Goal: Transaction & Acquisition: Download file/media

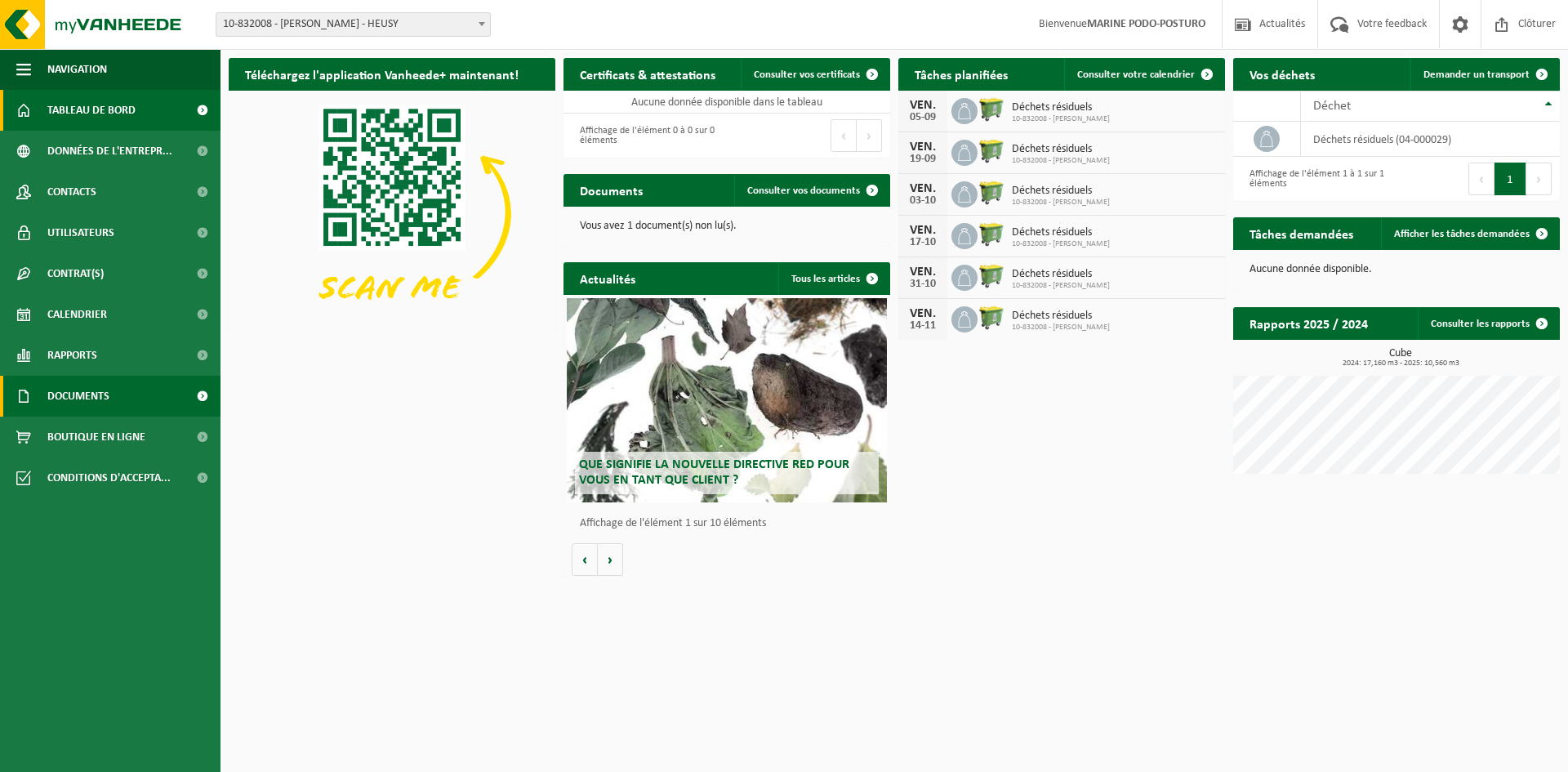
click at [73, 395] on span "Documents" at bounding box center [78, 395] width 62 height 40
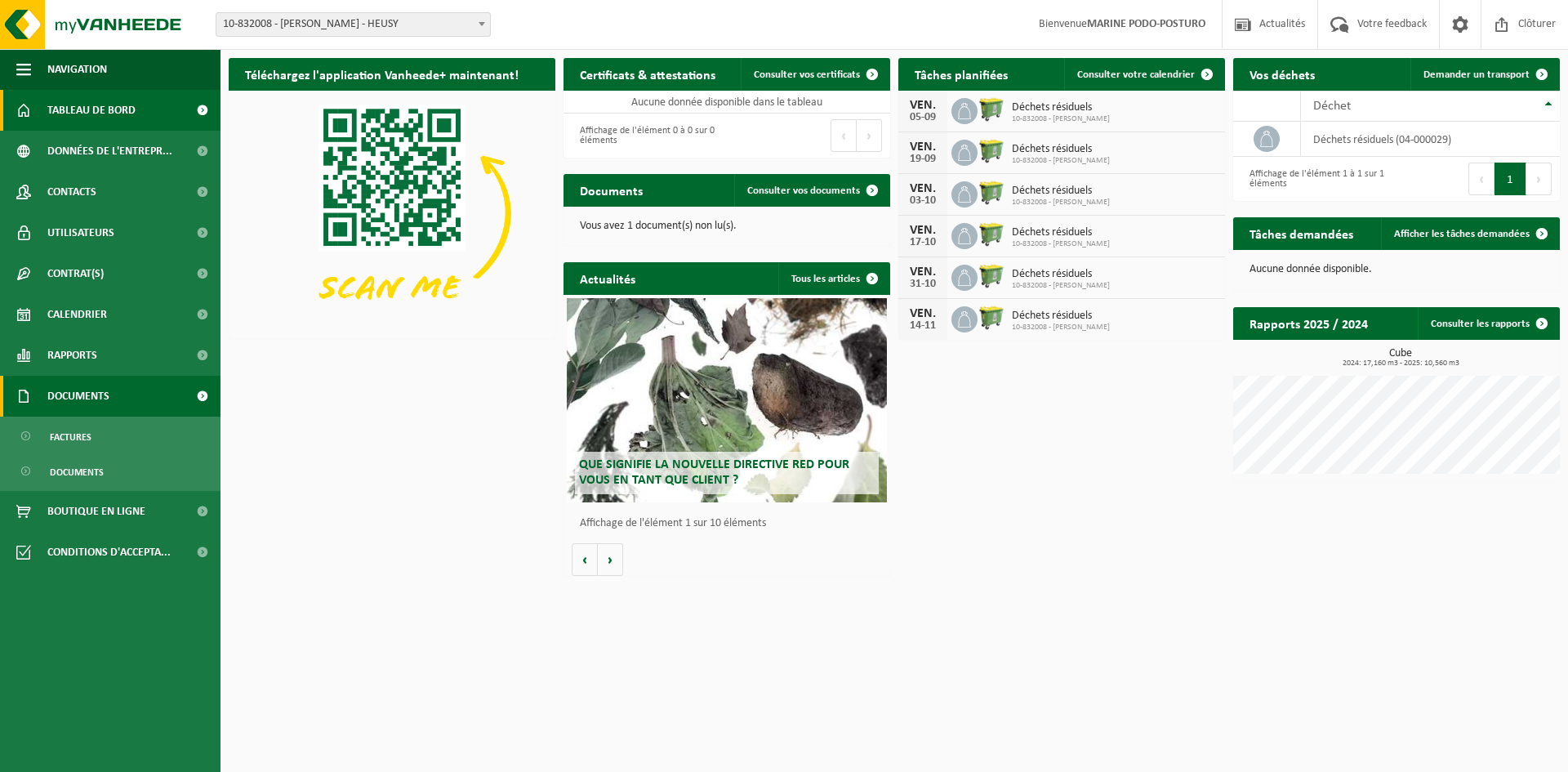
click at [203, 397] on span at bounding box center [201, 395] width 37 height 40
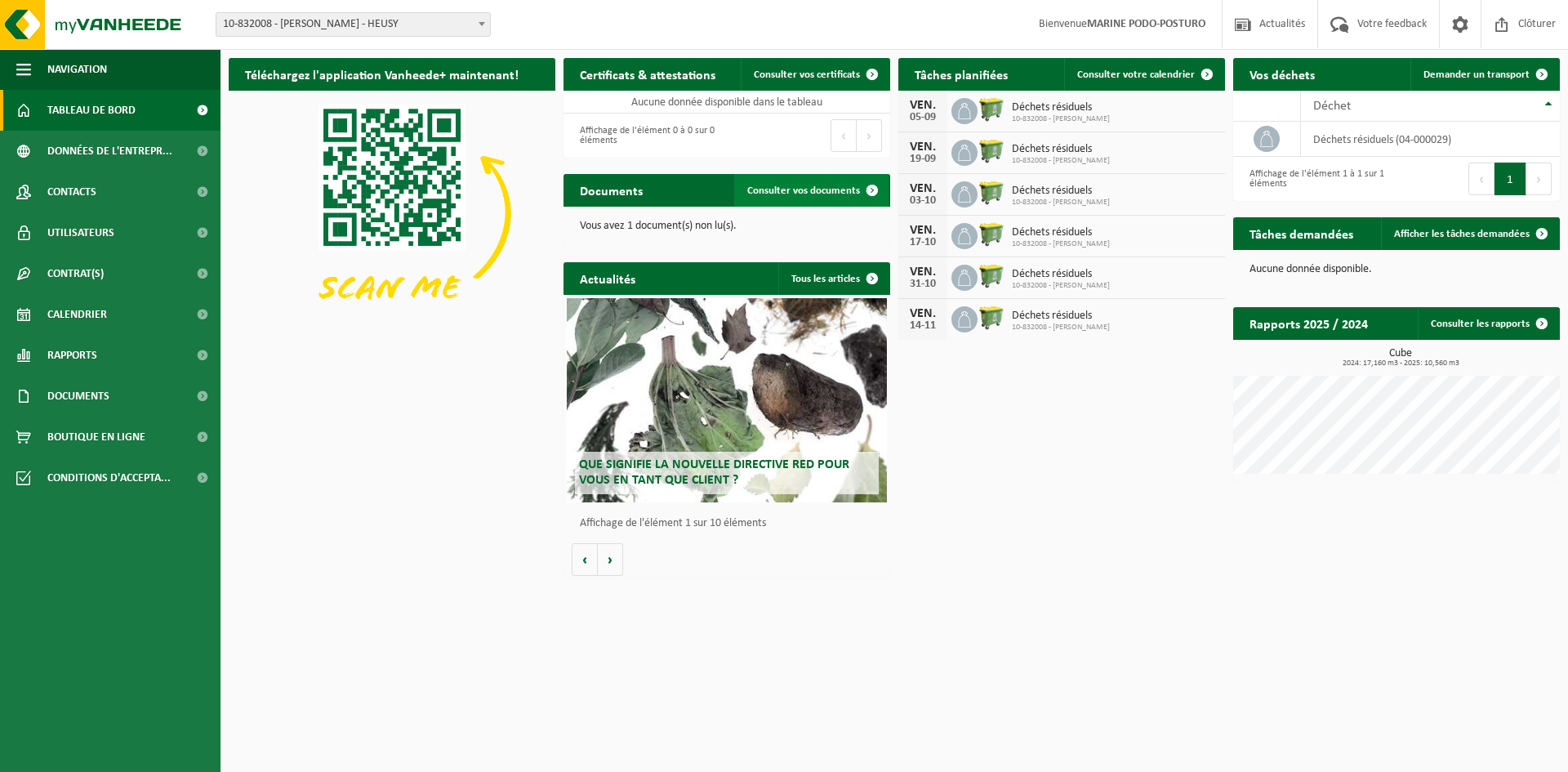
click at [874, 190] on span at bounding box center [872, 191] width 32 height 32
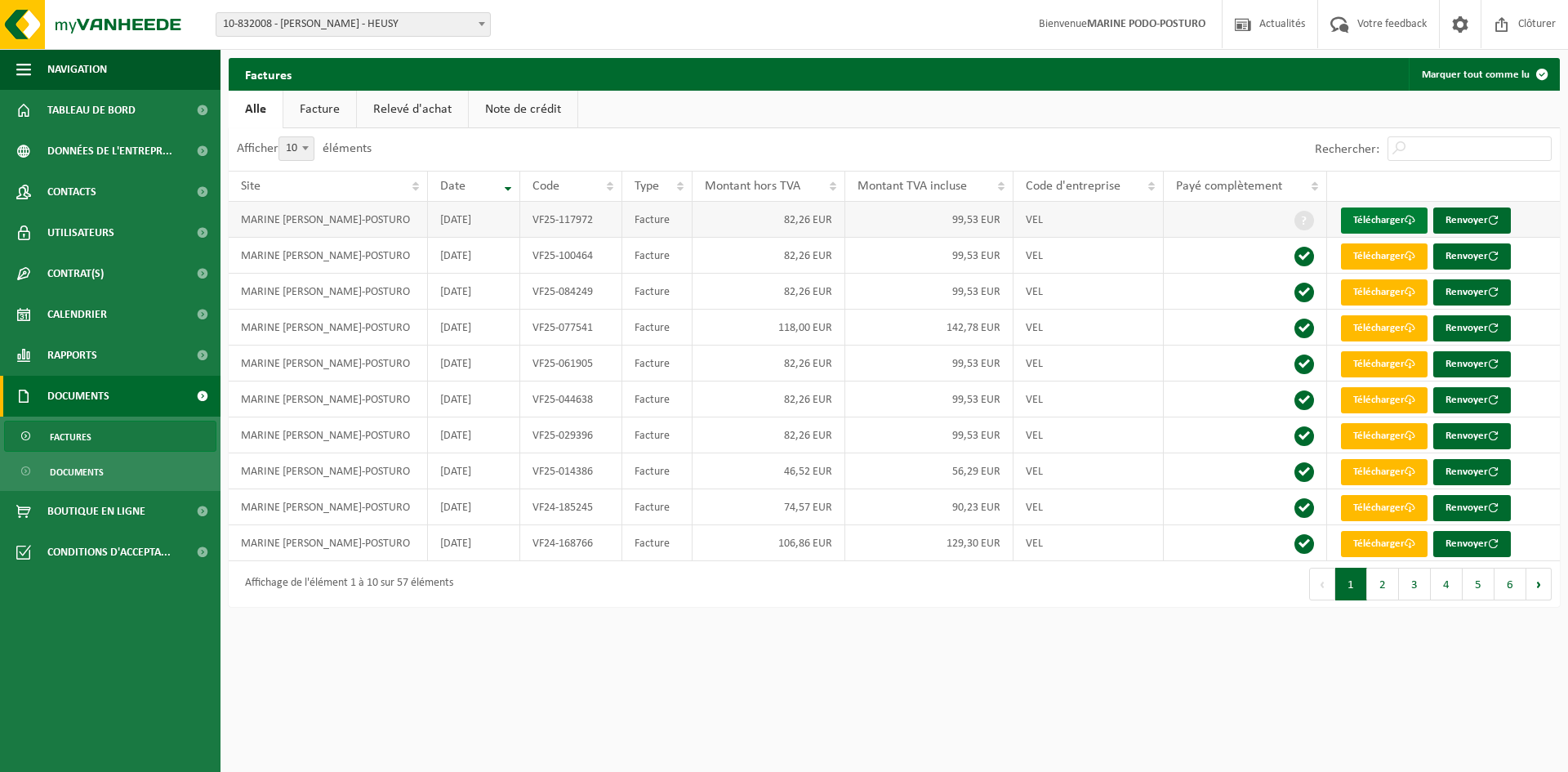
click at [1378, 220] on link "Télécharger" at bounding box center [1384, 220] width 86 height 26
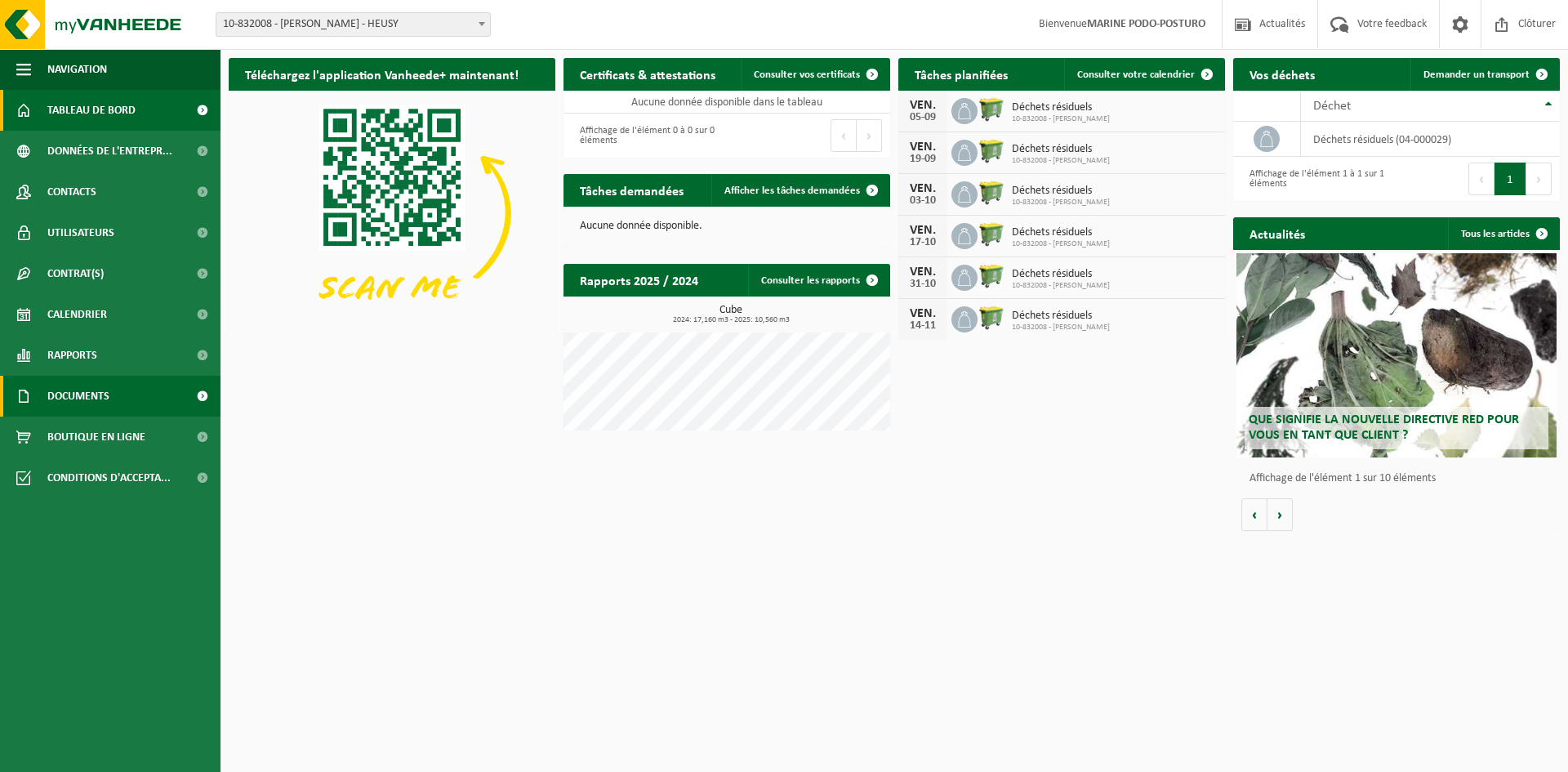
click at [107, 396] on span "Documents" at bounding box center [78, 395] width 62 height 40
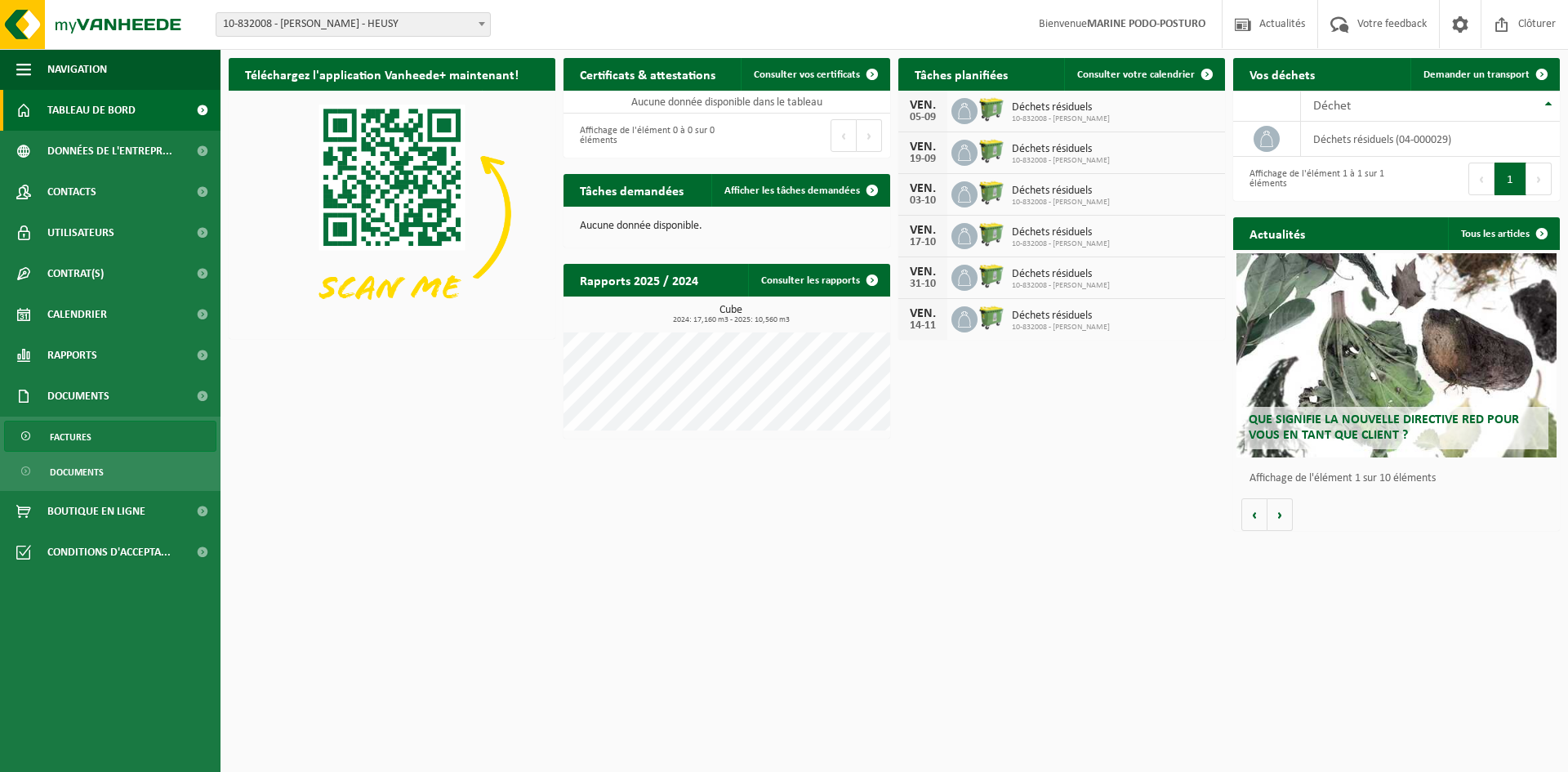
click at [67, 440] on span "Factures" at bounding box center [70, 437] width 41 height 31
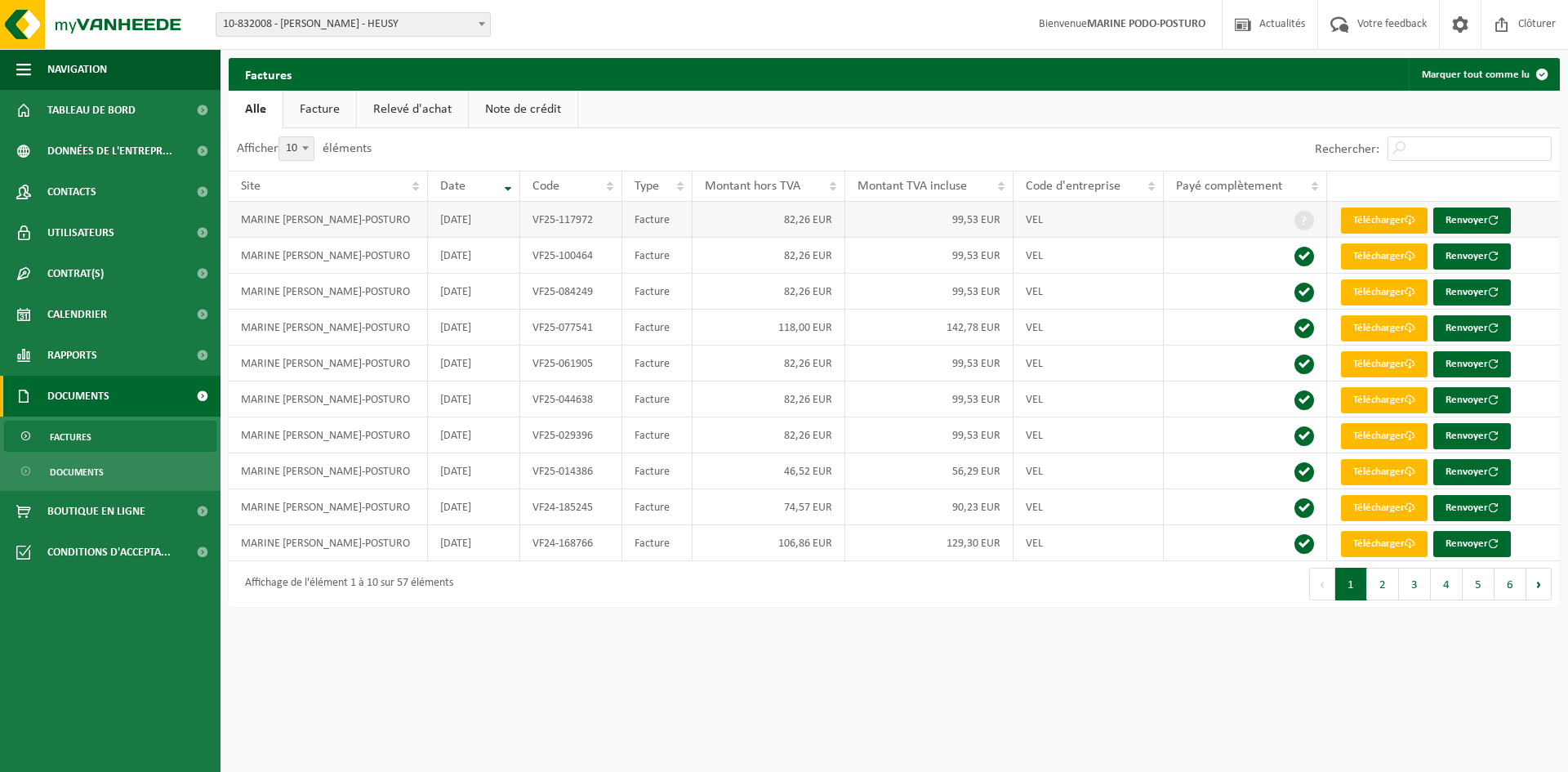
click at [1387, 219] on link "Télécharger" at bounding box center [1384, 220] width 86 height 26
click at [97, 315] on span "Calendrier" at bounding box center [77, 314] width 59 height 40
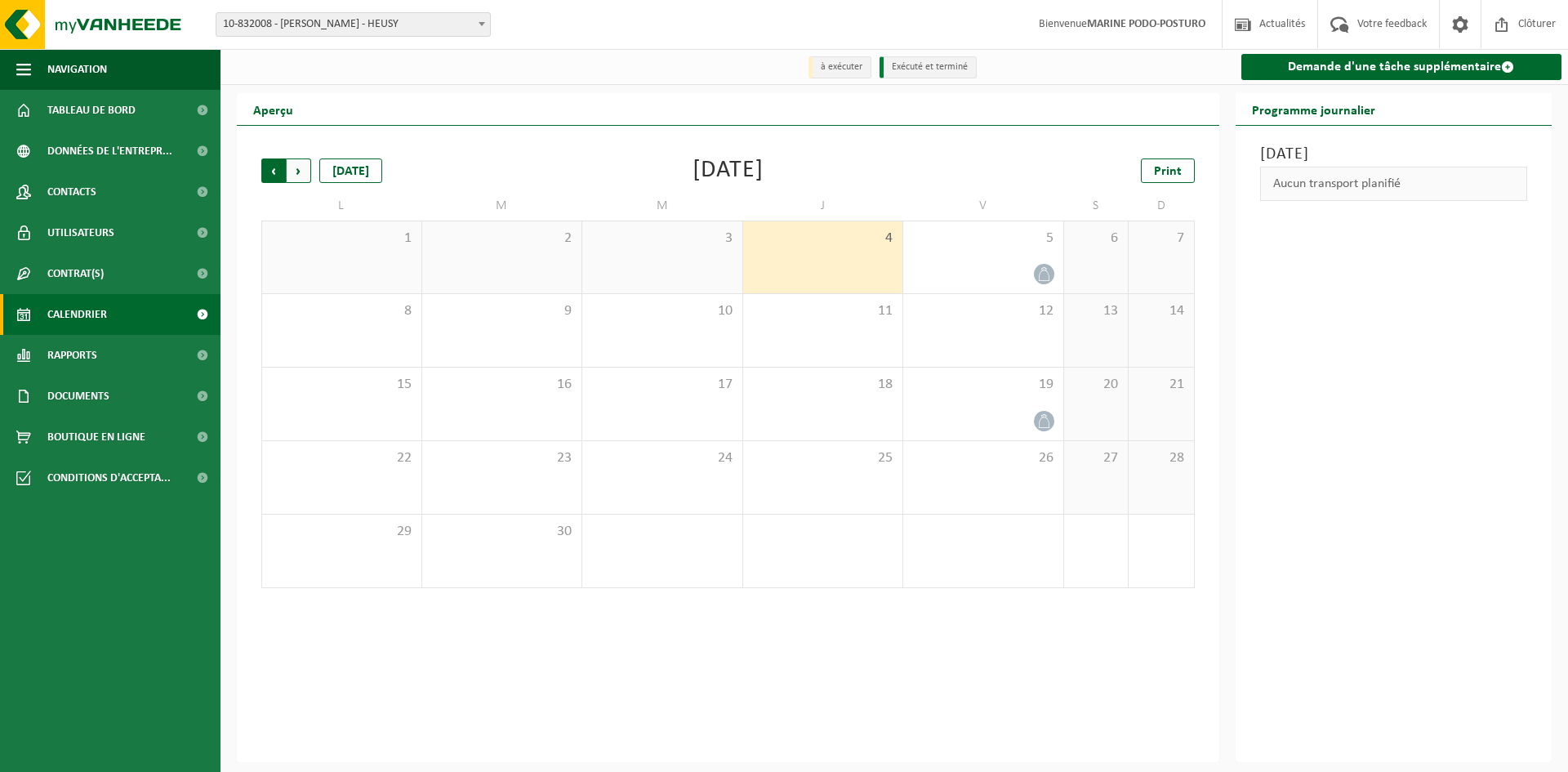
click at [301, 171] on span "Suivant" at bounding box center [298, 170] width 24 height 24
click at [296, 169] on span "Suivant" at bounding box center [298, 170] width 24 height 24
